Goal: Register for event/course

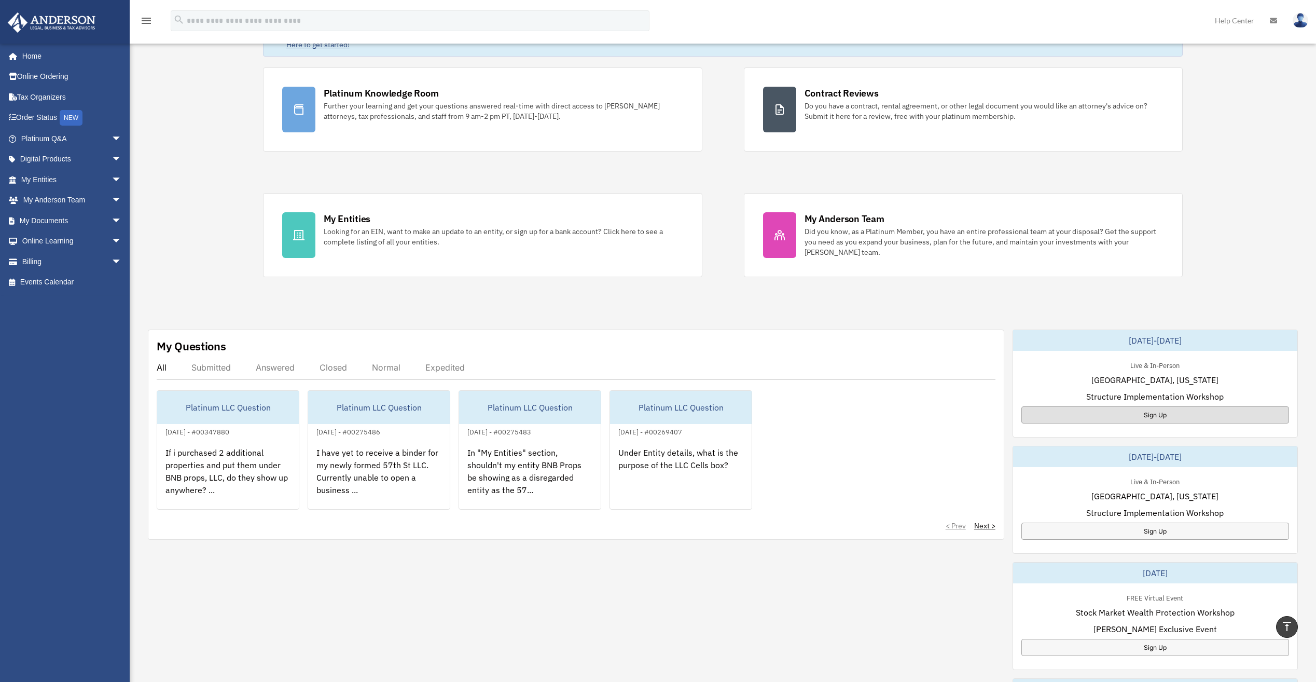
scroll to position [52, 0]
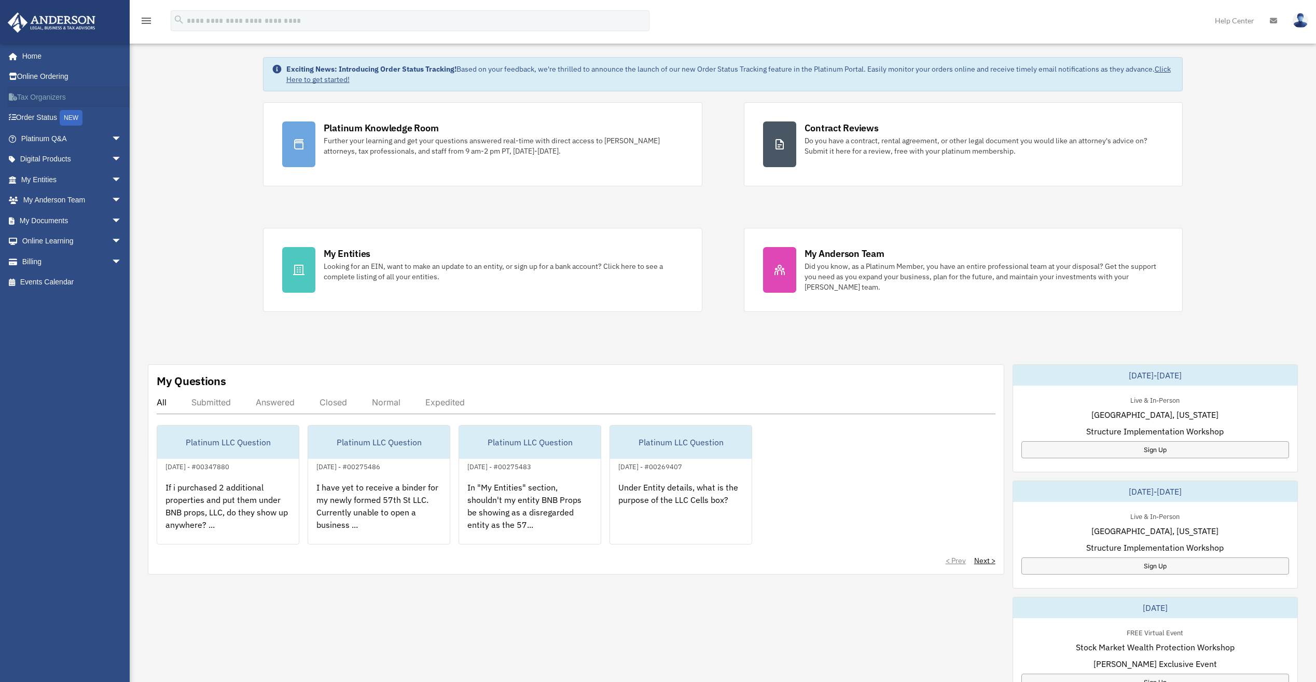
click at [49, 99] on link "Tax Organizers" at bounding box center [72, 97] width 130 height 21
click at [40, 54] on link "Home" at bounding box center [72, 56] width 130 height 21
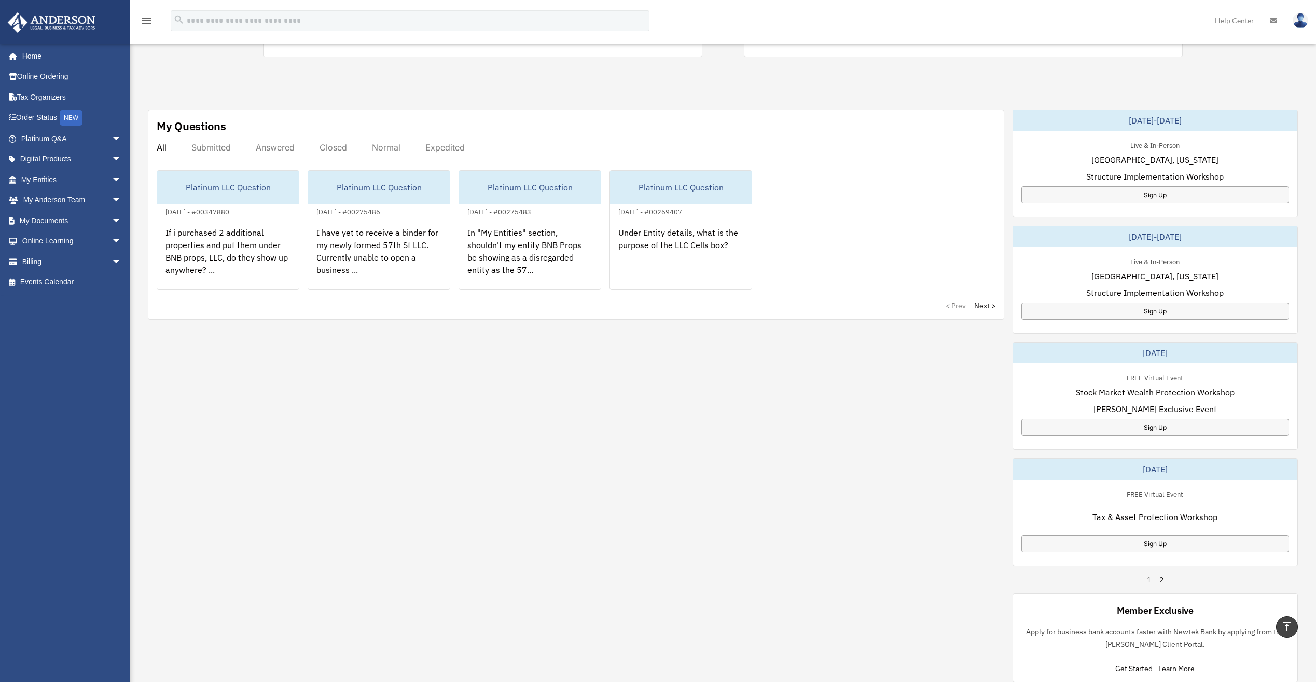
scroll to position [321, 0]
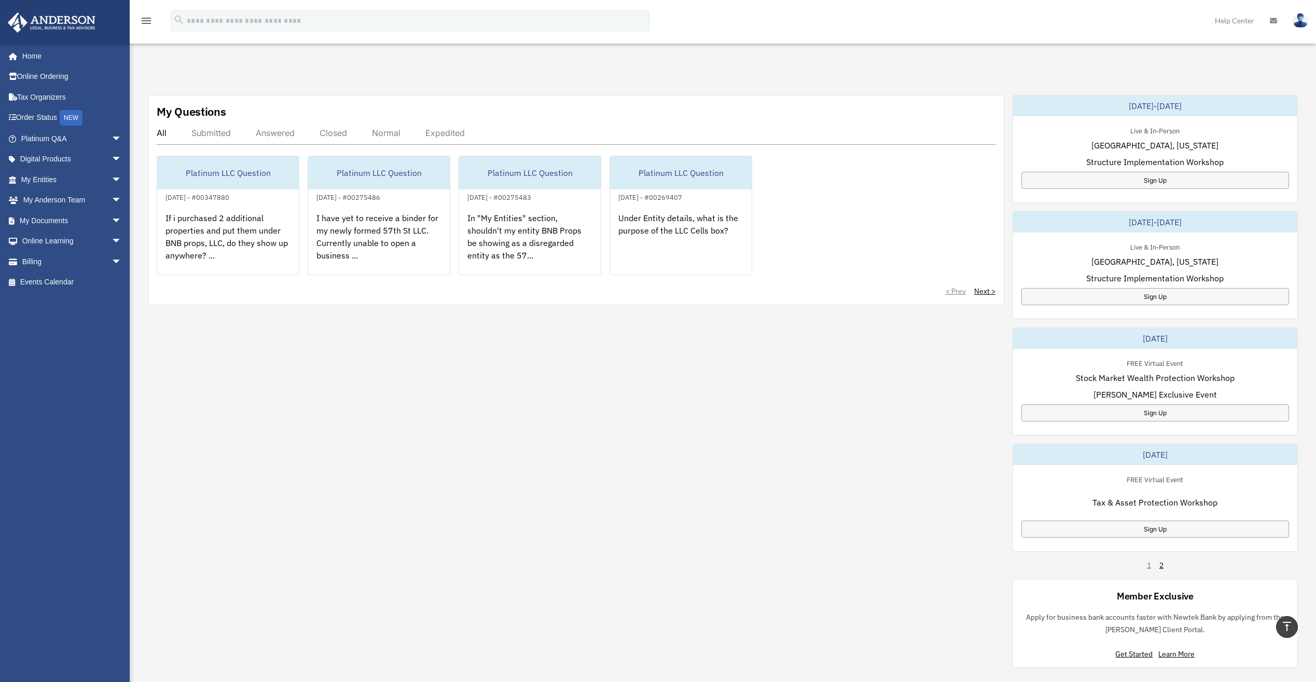
click at [1141, 458] on div "[DATE]" at bounding box center [1155, 454] width 284 height 21
click at [1148, 528] on div "Sign Up" at bounding box center [1156, 528] width 268 height 17
